Goal: Find specific page/section: Locate a particular part of the current website

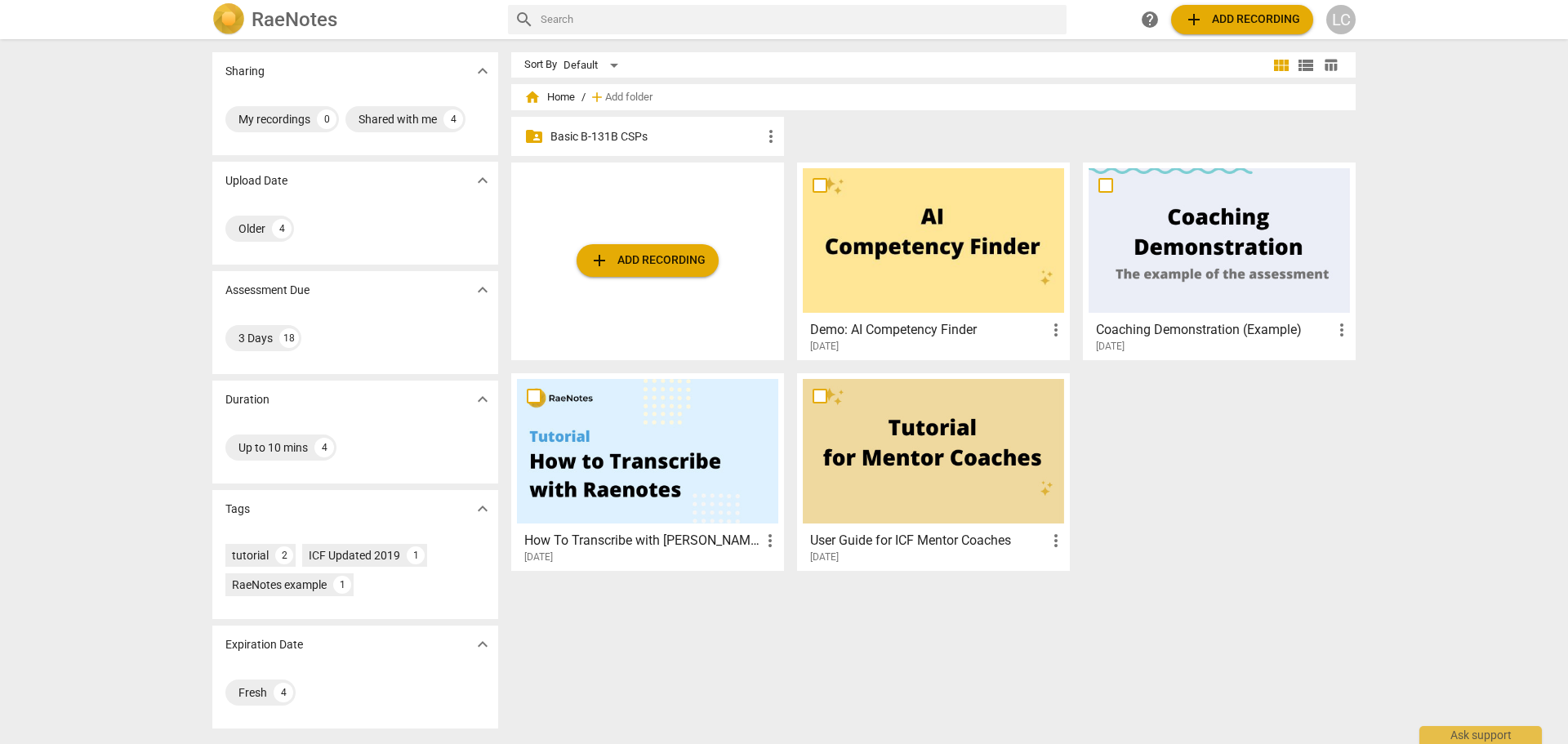
click at [574, 133] on p "Basic B-131B CSPs" at bounding box center [656, 136] width 211 height 17
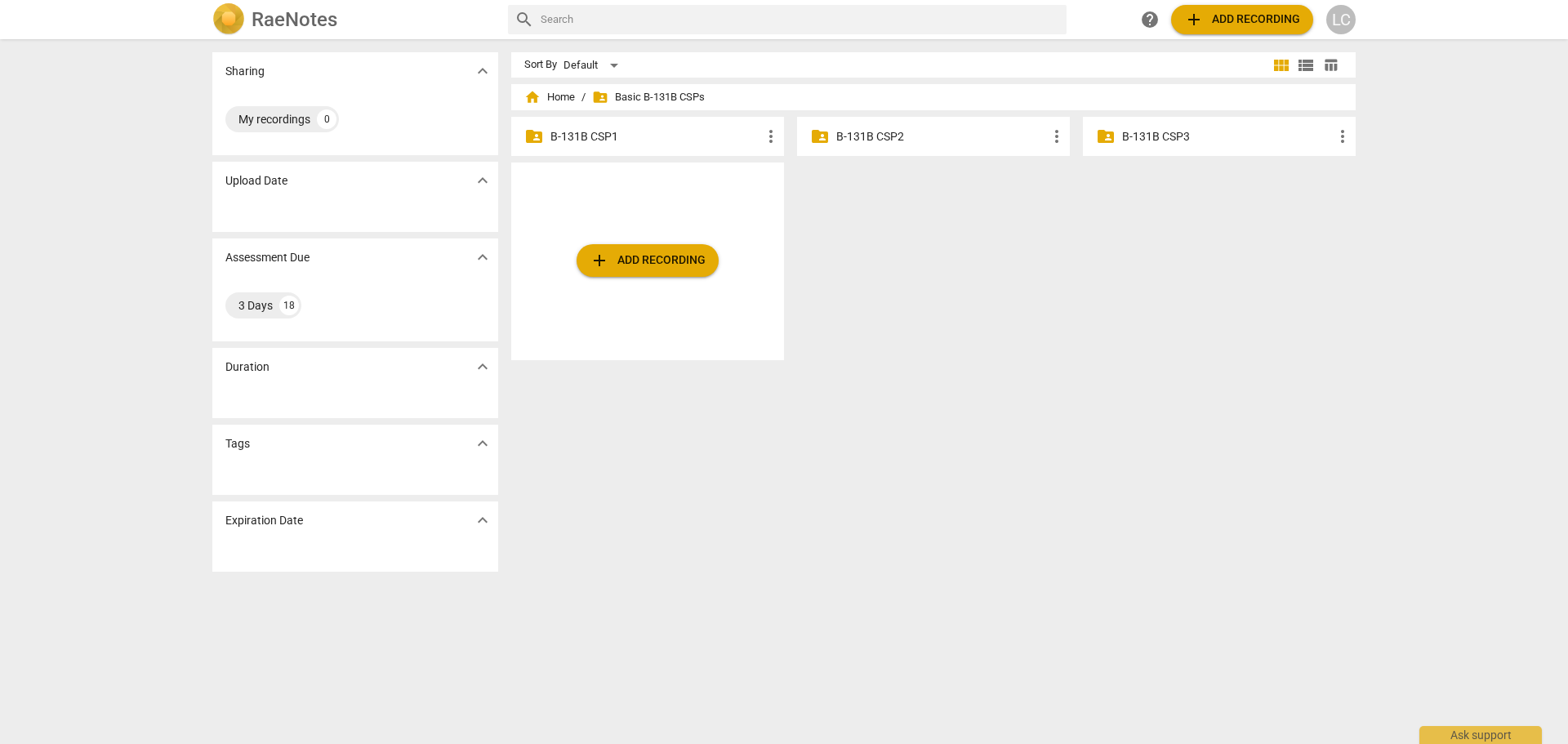
click at [574, 133] on p "B-131B CSP1" at bounding box center [656, 136] width 211 height 17
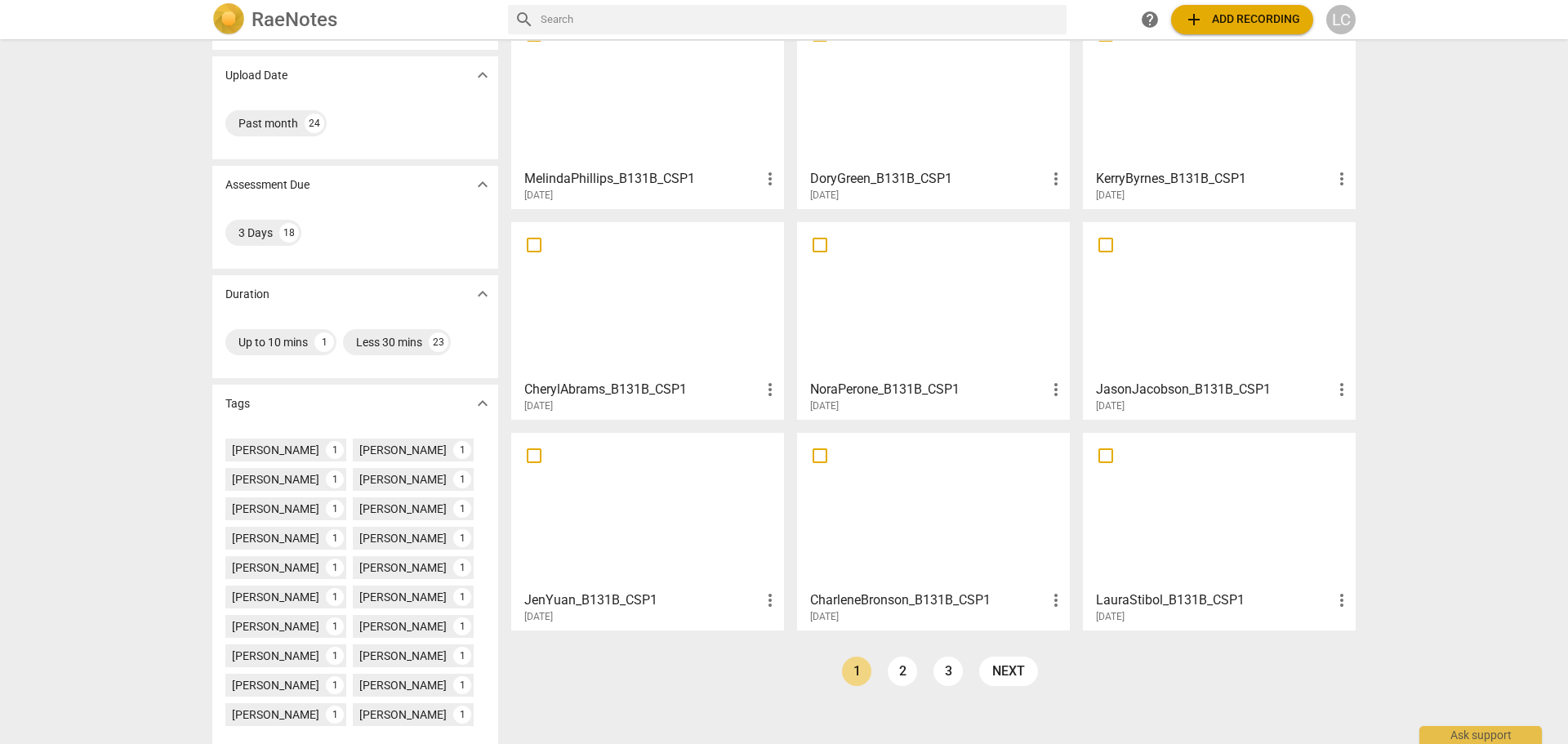
scroll to position [226, 0]
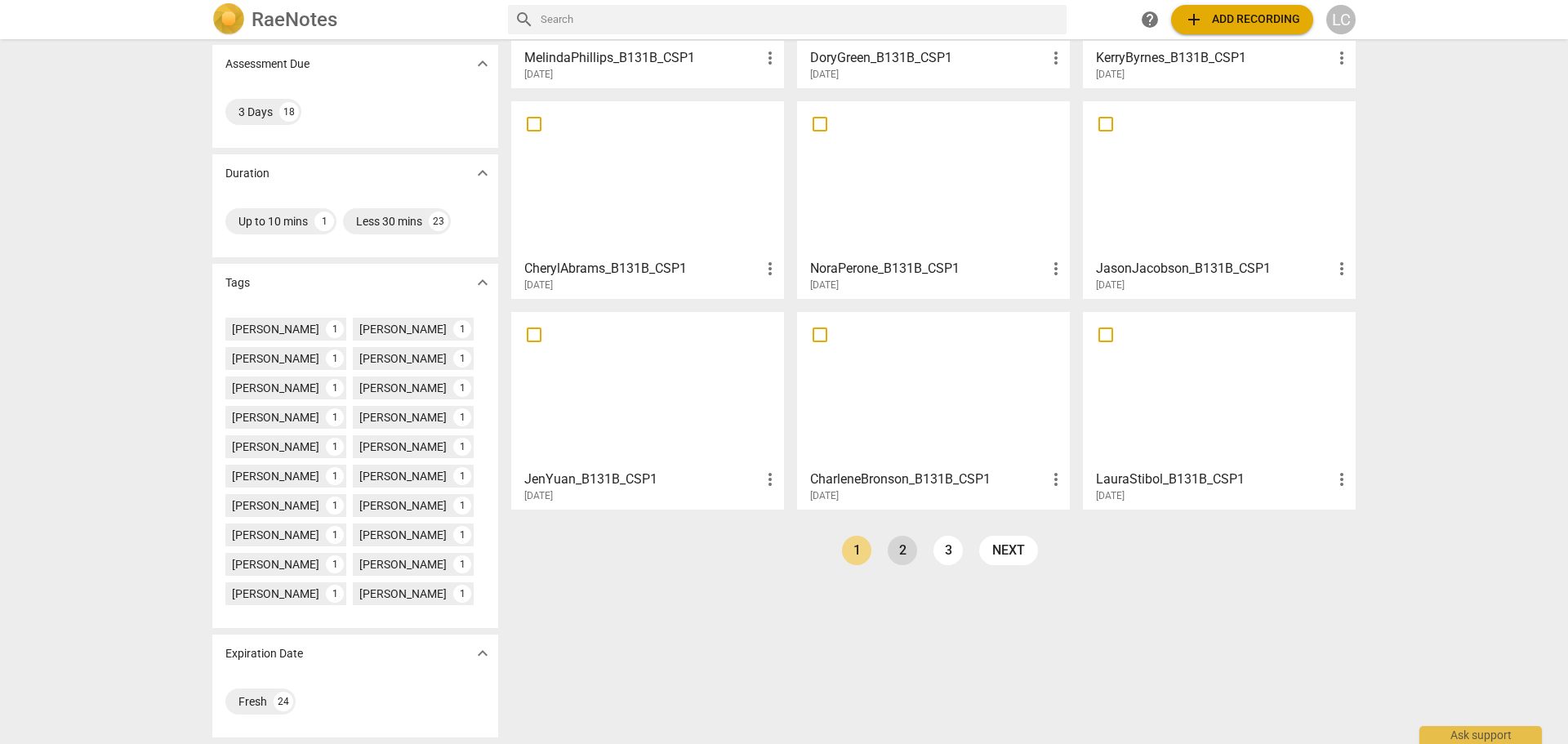
click at [899, 546] on link "2" at bounding box center [902, 550] width 29 height 29
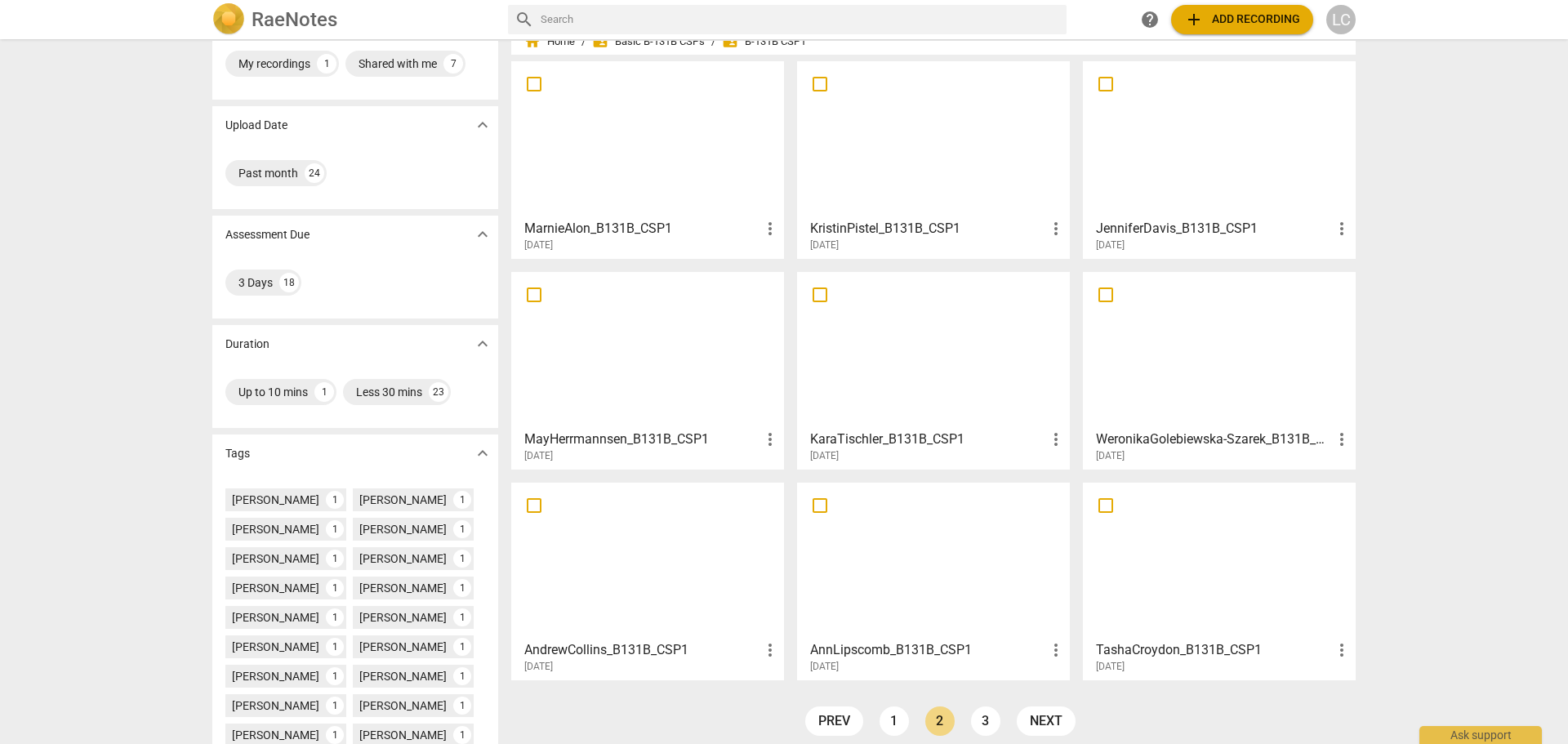
scroll to position [164, 0]
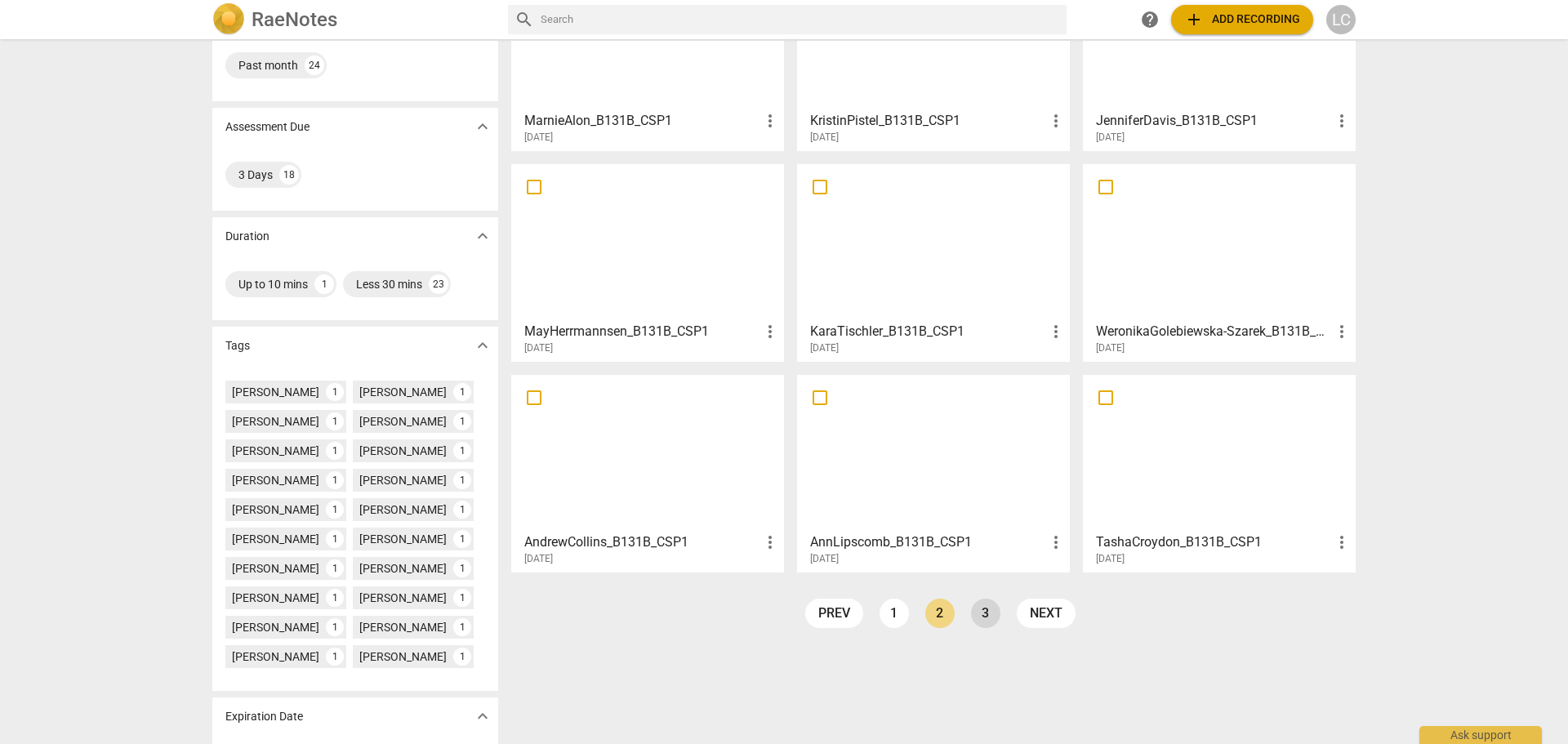
click at [978, 612] on link "3" at bounding box center [985, 613] width 29 height 29
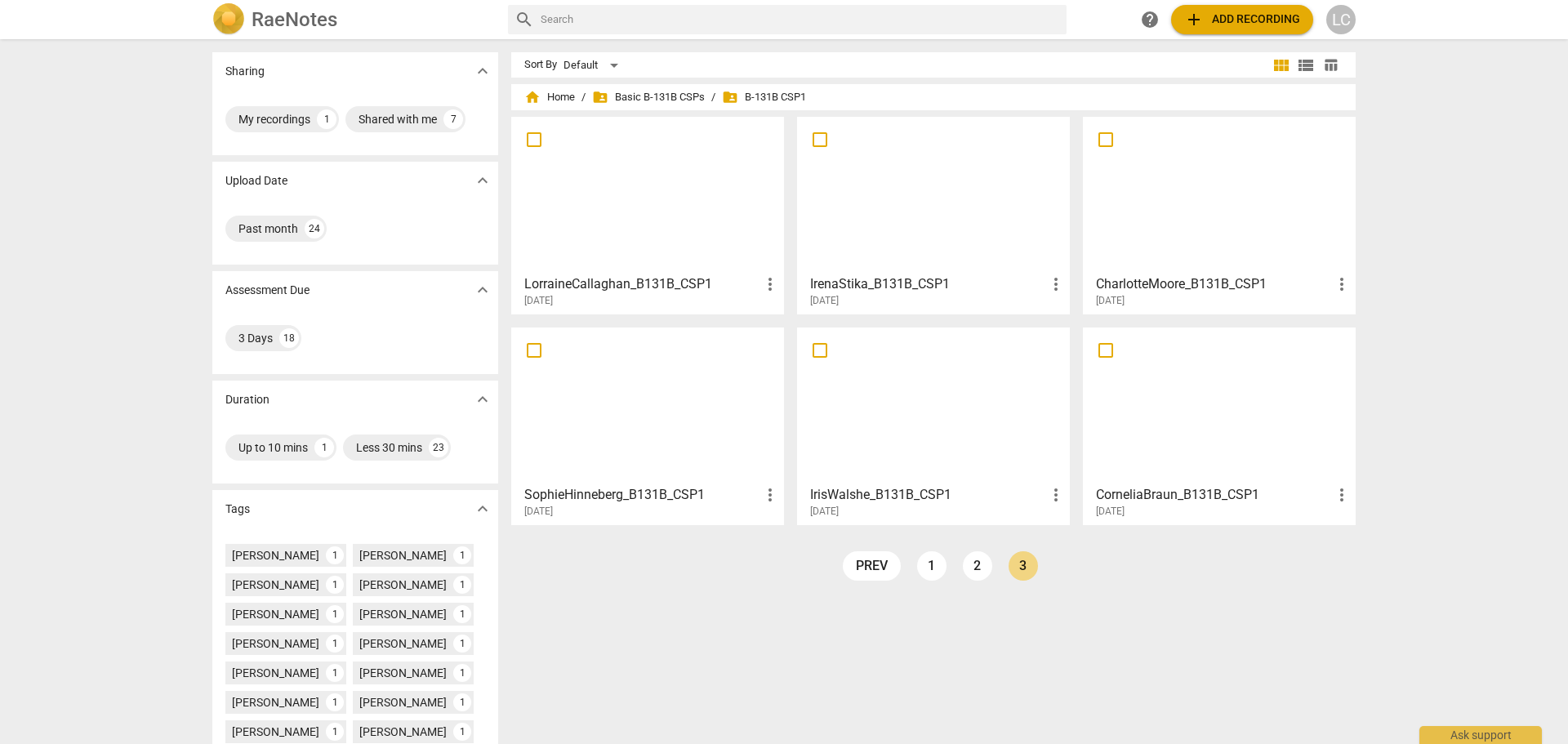
click at [579, 166] on div at bounding box center [648, 195] width 262 height 144
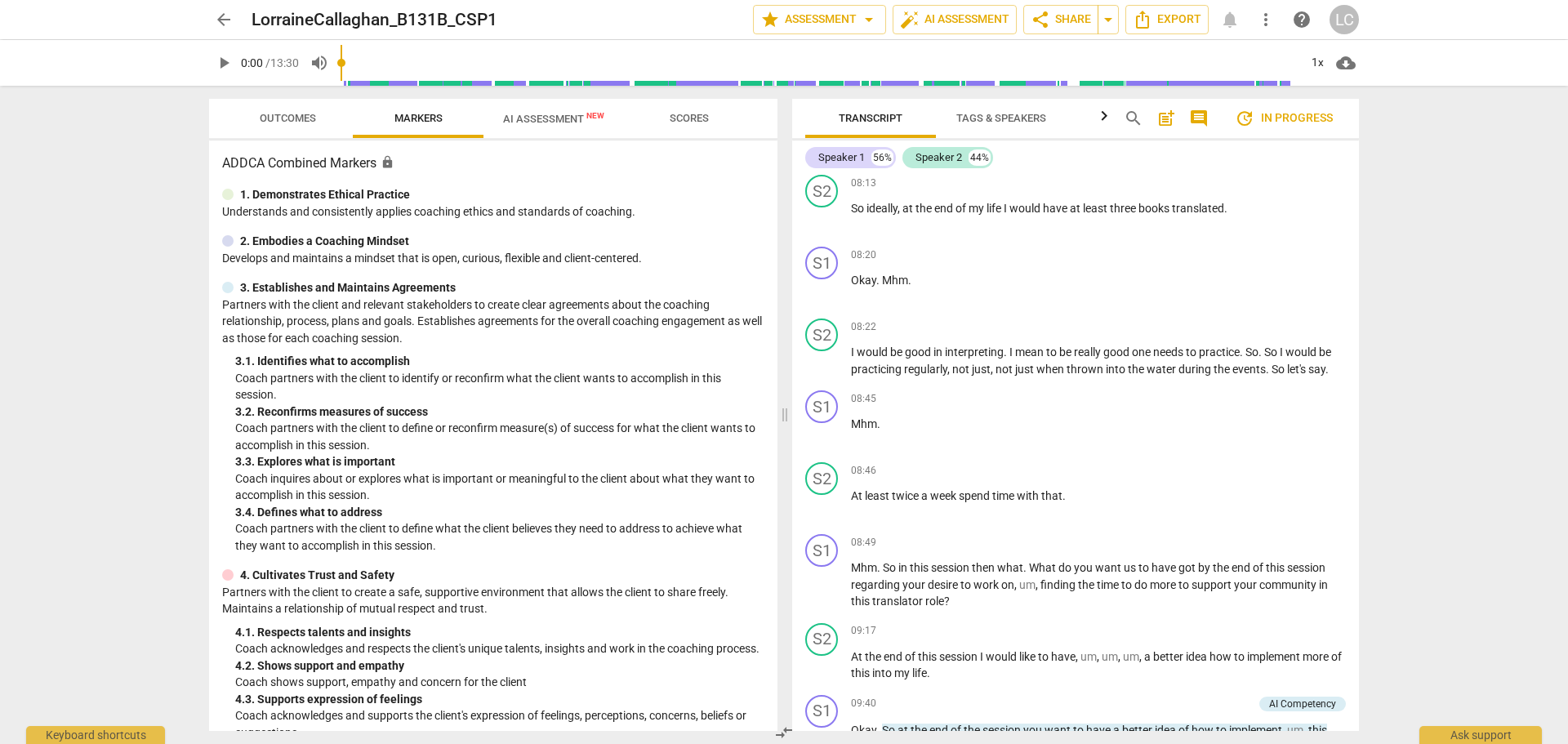
scroll to position [3594, 0]
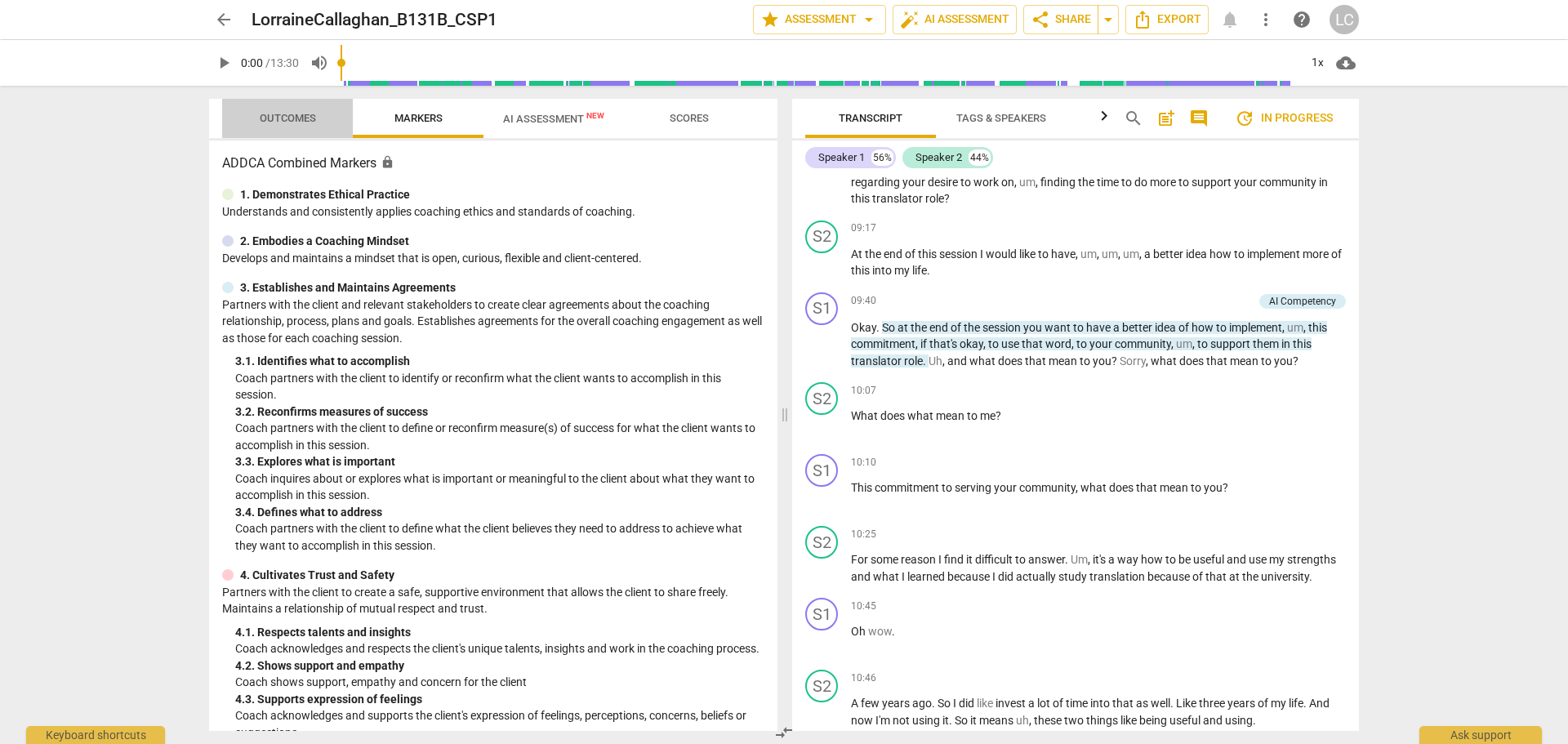
click at [279, 120] on span "Outcomes" at bounding box center [287, 118] width 56 height 12
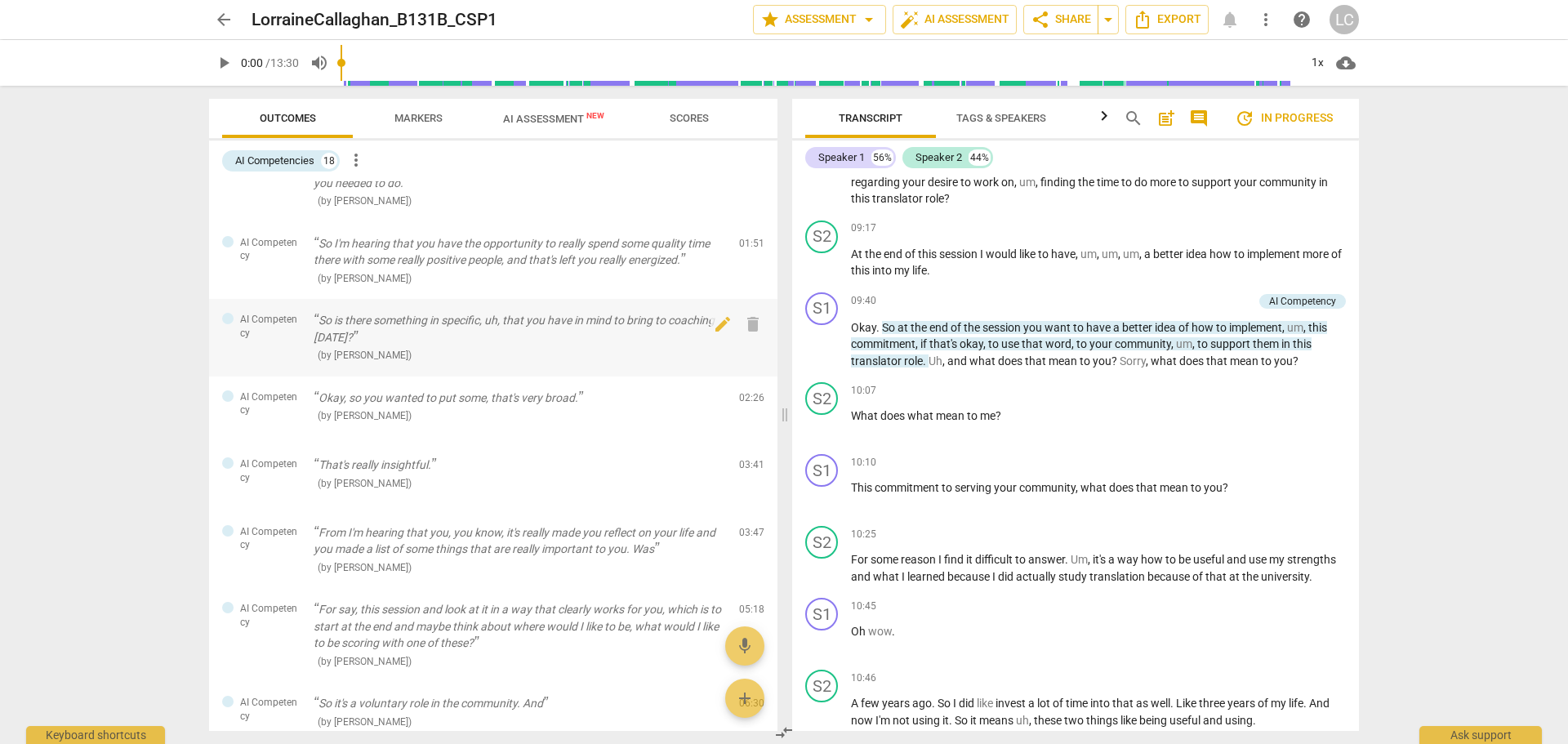
scroll to position [0, 0]
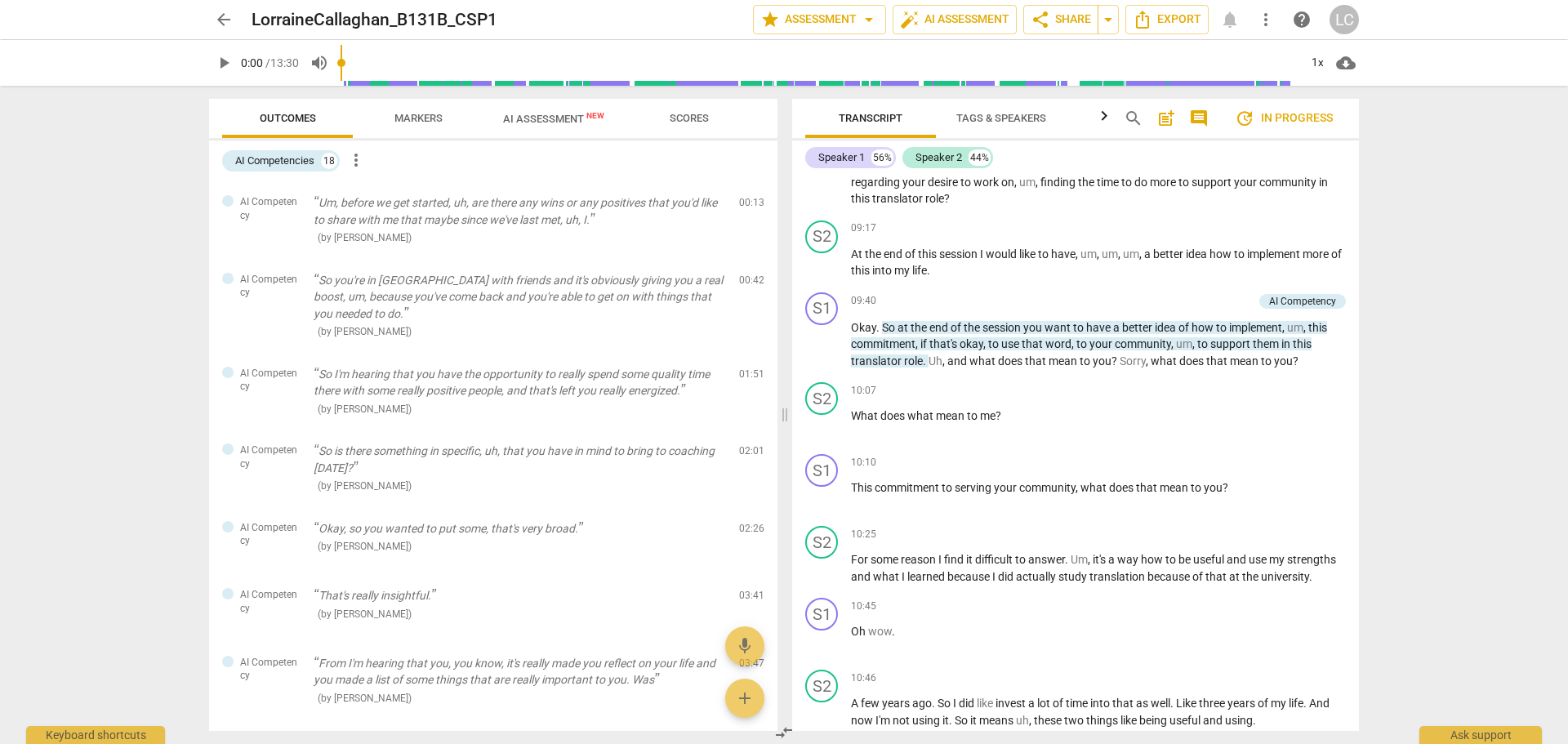
click at [1259, 120] on span "update In progress" at bounding box center [1284, 118] width 98 height 20
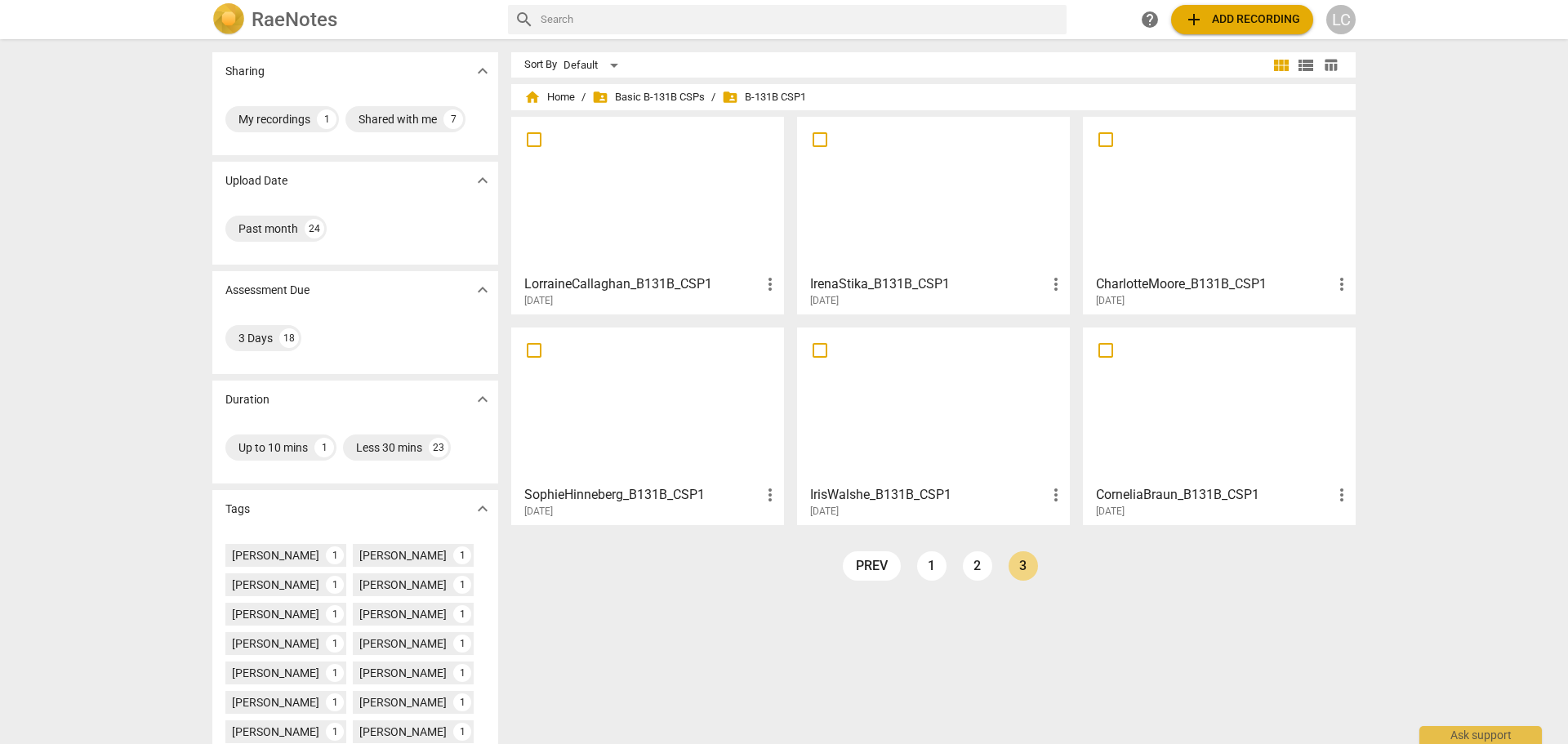
click at [624, 425] on div at bounding box center [648, 405] width 262 height 144
